Goal: Find specific page/section: Find specific page/section

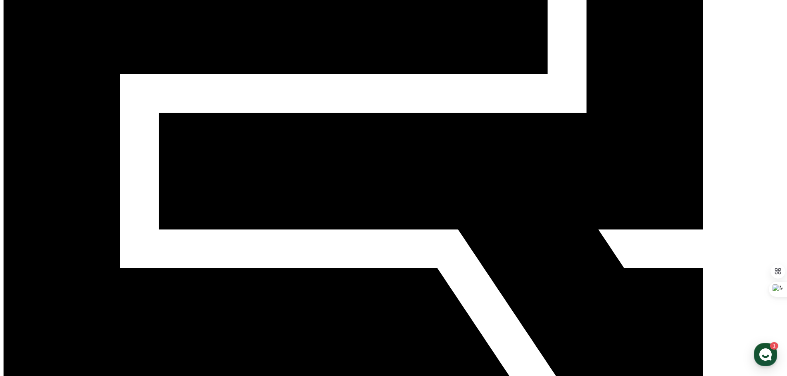
scroll to position [124, 0]
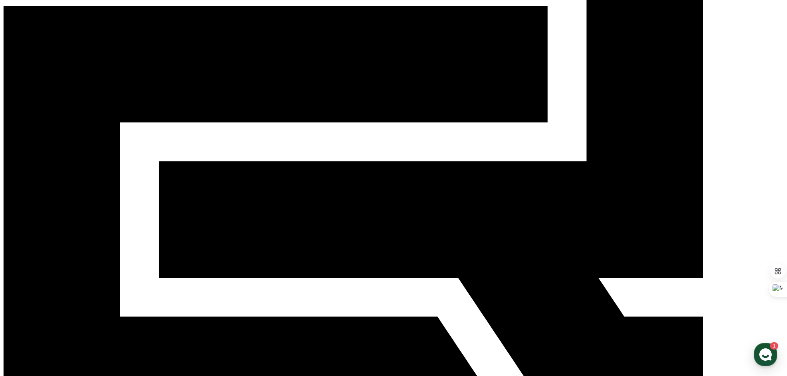
scroll to position [183, 0]
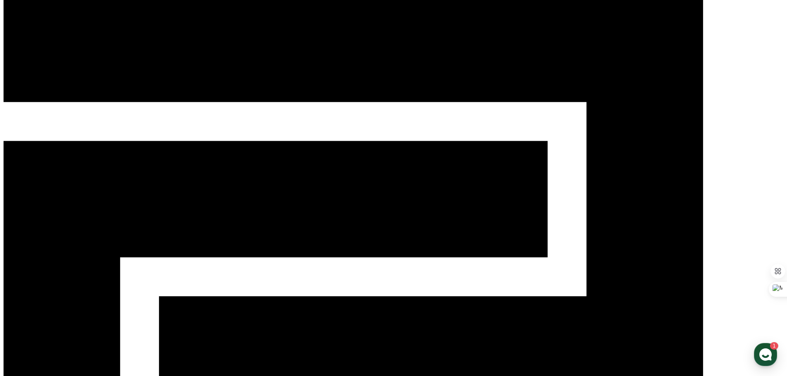
scroll to position [100, 0]
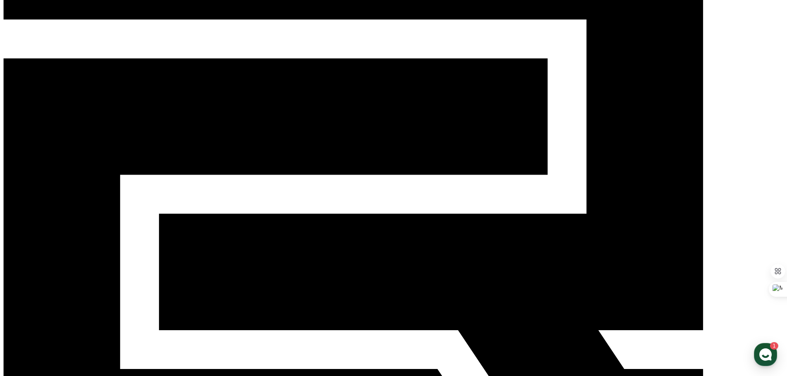
type input "*"
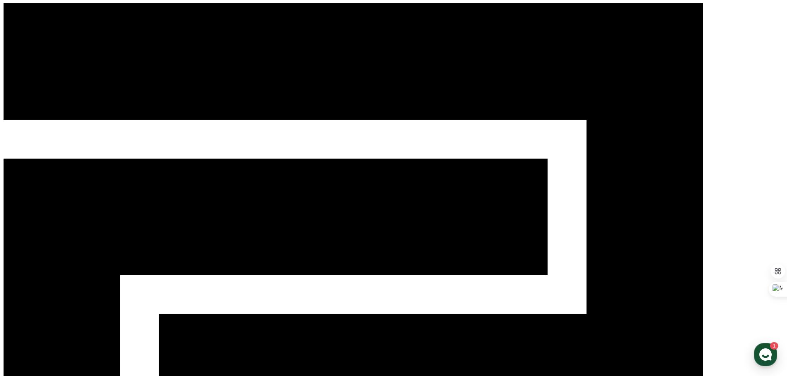
drag, startPoint x: 609, startPoint y: 139, endPoint x: 561, endPoint y: 147, distance: 48.6
type input "*******"
